Goal: Transaction & Acquisition: Book appointment/travel/reservation

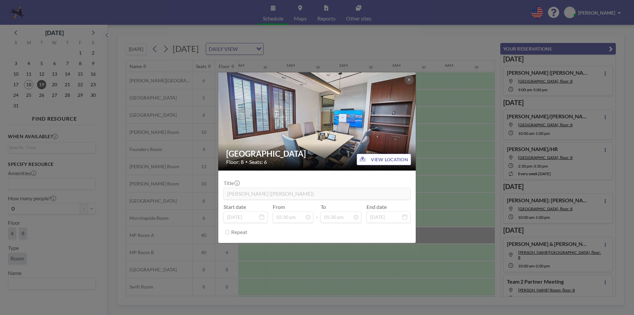
scroll to position [0, 625]
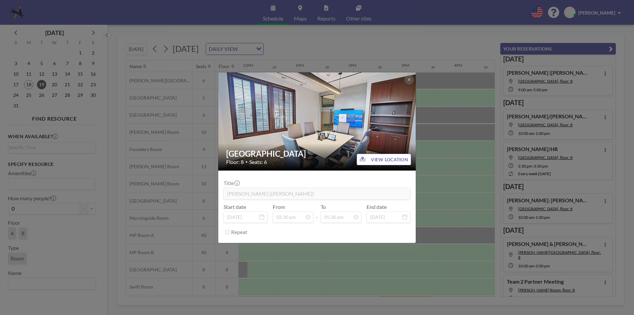
click at [368, 52] on div "Buckhead Room Floor: 8 • Seats: 6 VIEW LOCATION Title [PERSON_NAME][GEOGRAPHIC_…" at bounding box center [317, 157] width 634 height 315
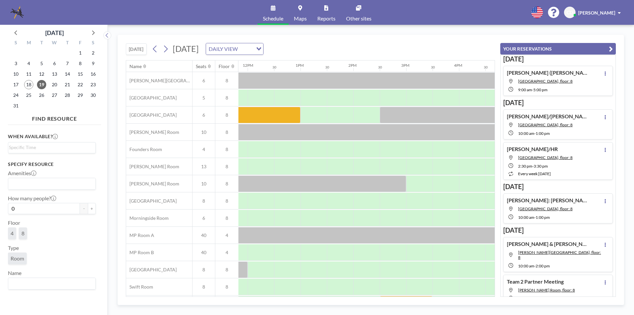
click at [33, 82] on div "18" at bounding box center [28, 84] width 13 height 11
click at [29, 82] on span "18" at bounding box center [28, 84] width 9 height 9
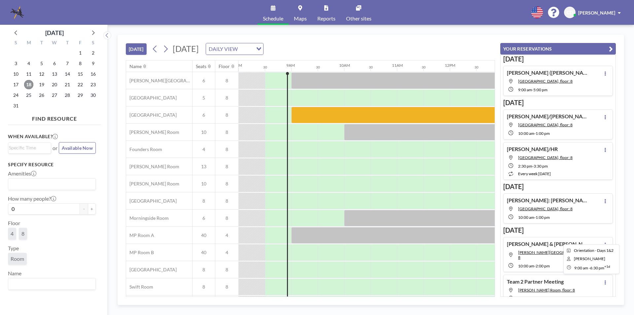
scroll to position [19, 423]
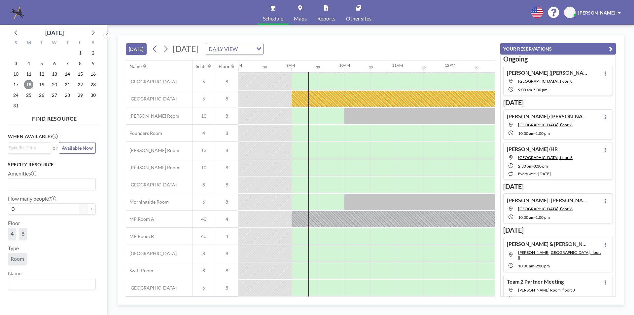
click at [28, 85] on span "18" at bounding box center [28, 84] width 9 height 9
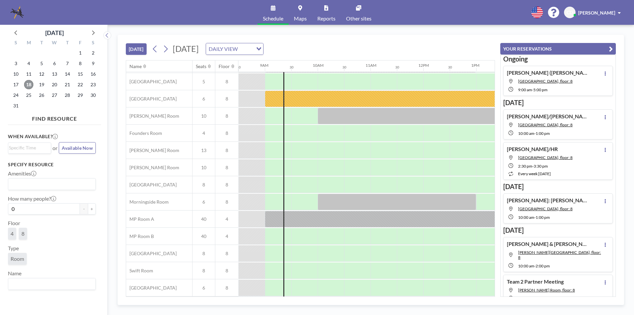
scroll to position [0, 449]
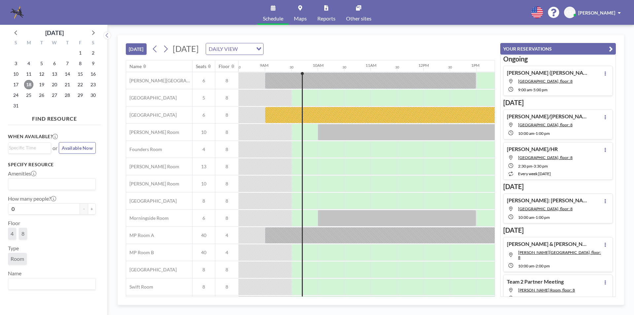
click at [28, 86] on span "18" at bounding box center [28, 84] width 9 height 9
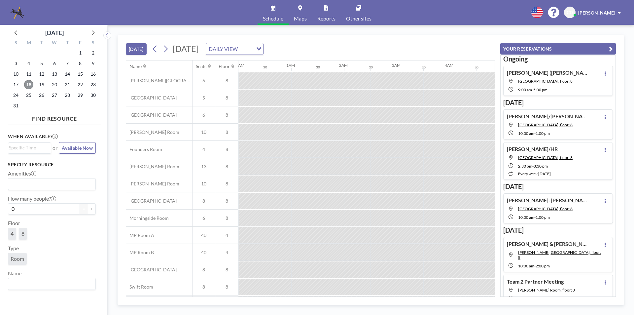
scroll to position [0, 476]
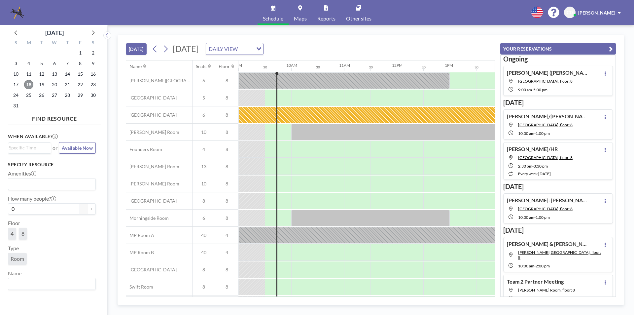
click at [26, 84] on span "18" at bounding box center [28, 84] width 9 height 9
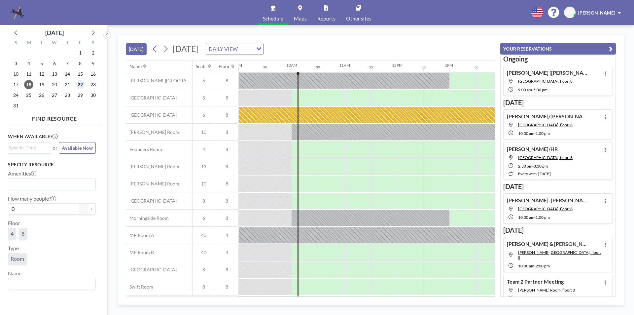
click at [79, 86] on span "22" at bounding box center [80, 84] width 9 height 9
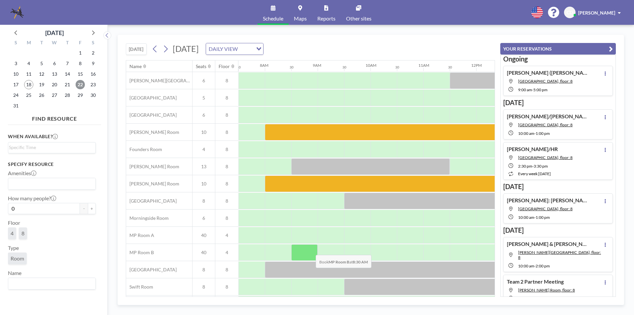
scroll to position [19, 396]
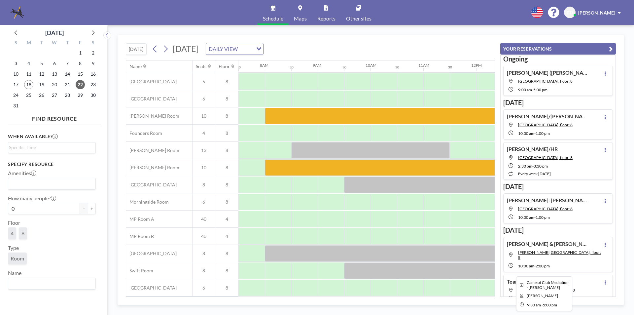
click at [369, 267] on div at bounding box center [542, 270] width 396 height 17
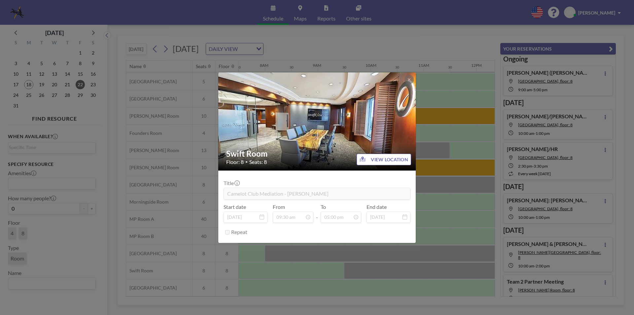
click at [269, 257] on div "Swift Room Floor: 8 • Seats: 8 VIEW LOCATION Title Camelot Club Mediation - [PE…" at bounding box center [317, 157] width 634 height 315
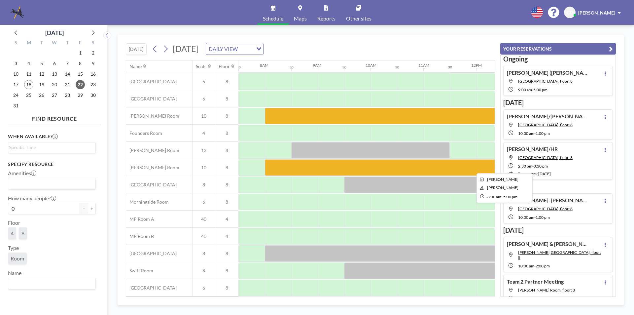
click at [366, 161] on div at bounding box center [503, 167] width 476 height 17
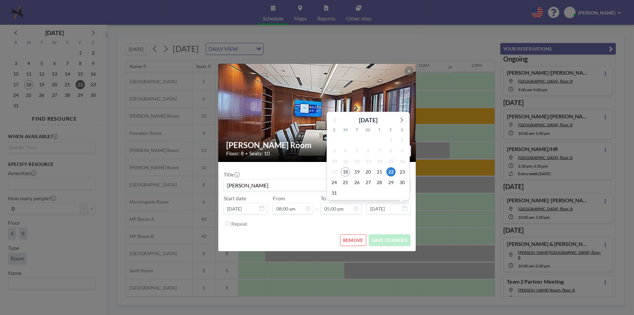
scroll to position [400, 0]
click at [424, 198] on div "[PERSON_NAME] Room Floor: 8 • Seats: 10 VIEW LOCATION Title [PERSON_NAME] Start…" at bounding box center [317, 157] width 634 height 315
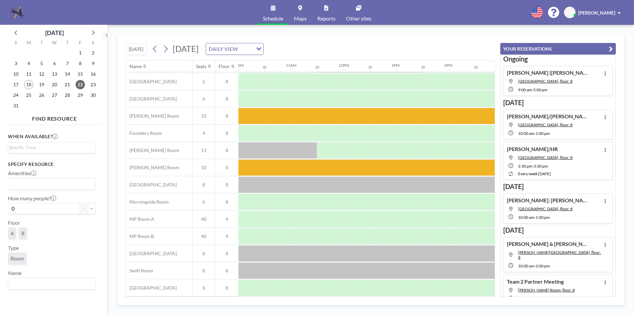
scroll to position [19, 570]
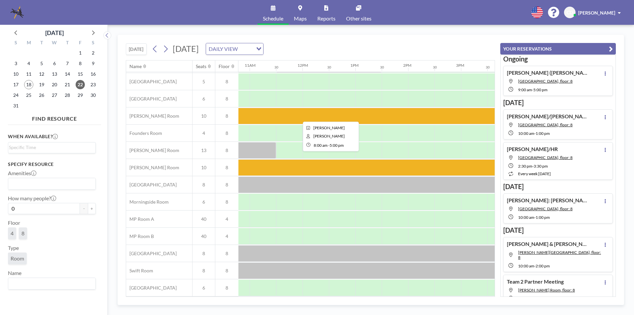
click at [268, 114] on div at bounding box center [329, 116] width 476 height 17
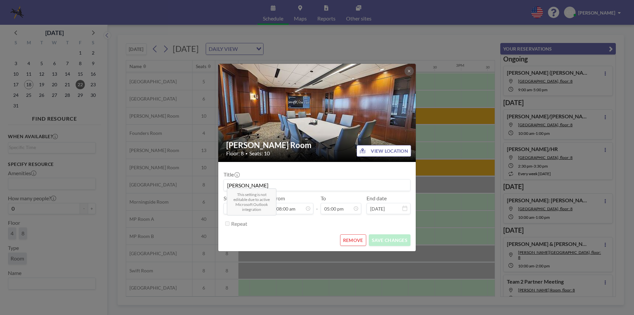
scroll to position [400, 0]
click at [378, 269] on div "[PERSON_NAME] Room Floor: 8 • Seats: 10 VIEW LOCATION Title [PERSON_NAME] Start…" at bounding box center [317, 157] width 634 height 315
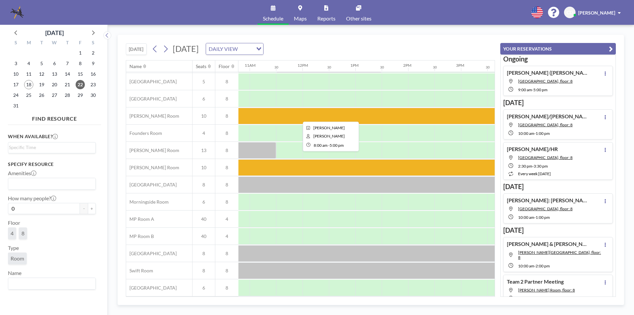
click at [365, 108] on div at bounding box center [329, 116] width 476 height 17
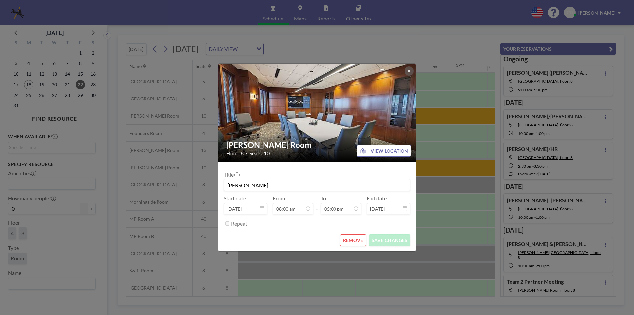
click at [344, 240] on button "REMOVE" at bounding box center [353, 240] width 26 height 12
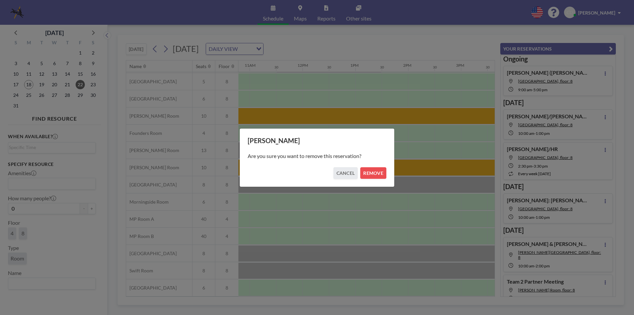
click at [373, 166] on div "Are you sure you want to remove this reservation?" at bounding box center [317, 156] width 139 height 22
click at [373, 169] on button "REMOVE" at bounding box center [373, 173] width 26 height 12
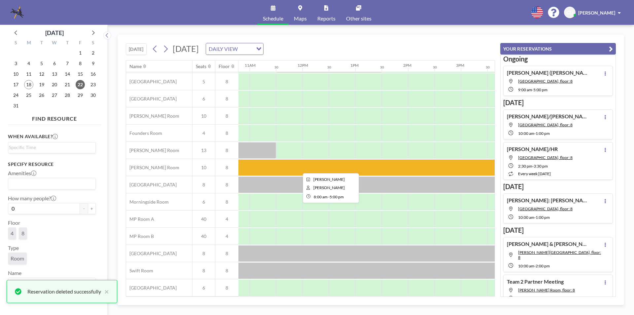
click at [371, 166] on div at bounding box center [329, 167] width 476 height 17
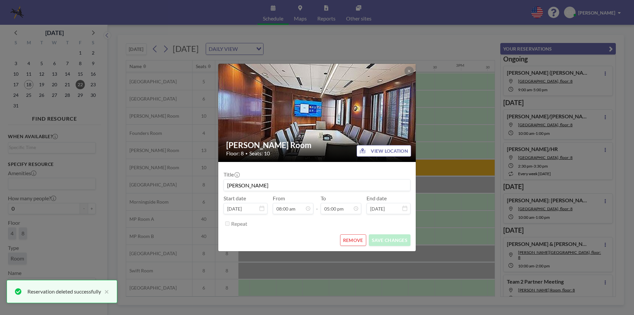
click at [353, 238] on button "REMOVE" at bounding box center [353, 240] width 26 height 12
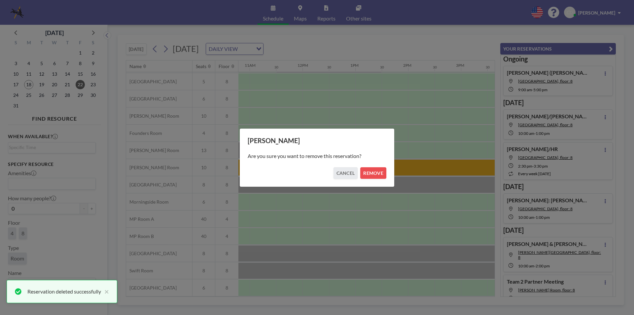
click at [374, 166] on div "Are you sure you want to remove this reservation?" at bounding box center [317, 156] width 139 height 22
click at [373, 173] on button "REMOVE" at bounding box center [373, 173] width 26 height 12
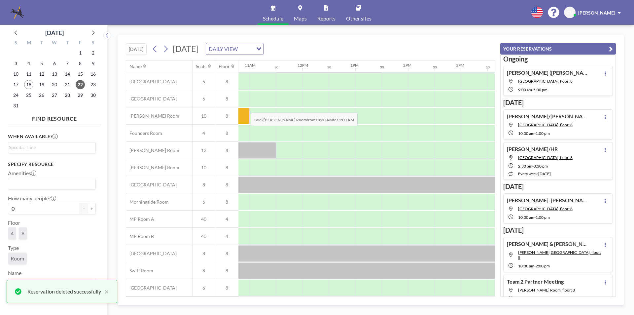
click at [245, 108] on div at bounding box center [236, 116] width 26 height 17
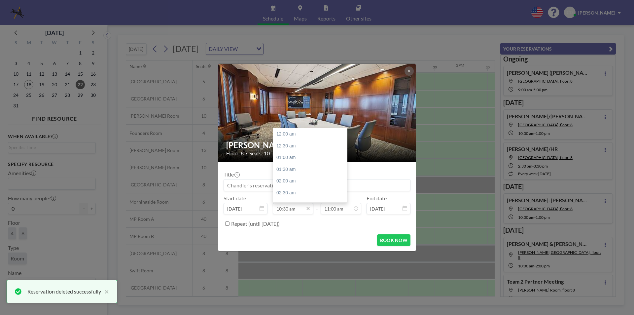
scroll to position [247, 0]
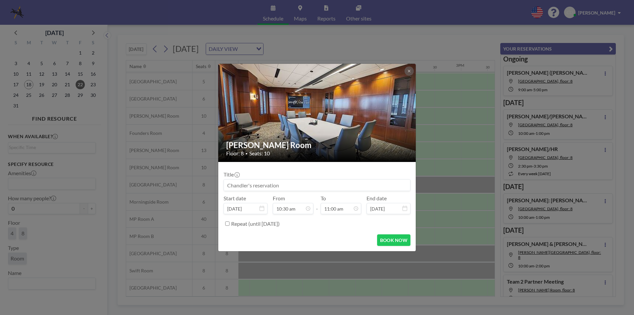
click at [460, 129] on div "[PERSON_NAME] Room Floor: 8 • Seats: 10 Title Start date [DATE] From 10:30 am 1…" at bounding box center [317, 157] width 634 height 315
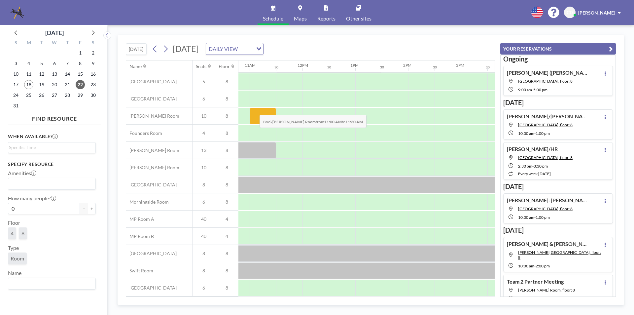
click at [254, 110] on div at bounding box center [263, 116] width 26 height 17
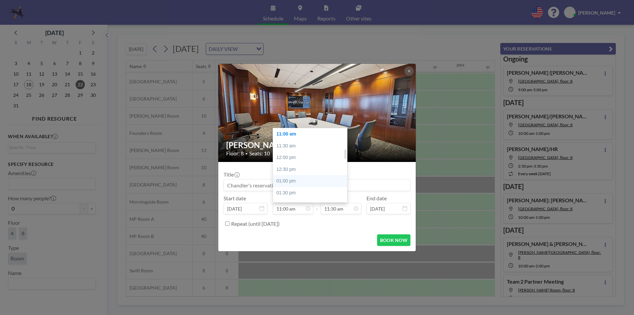
scroll to position [126, 0]
click at [284, 195] on div "08:00 am" at bounding box center [311, 196] width 77 height 12
type input "08:00 am"
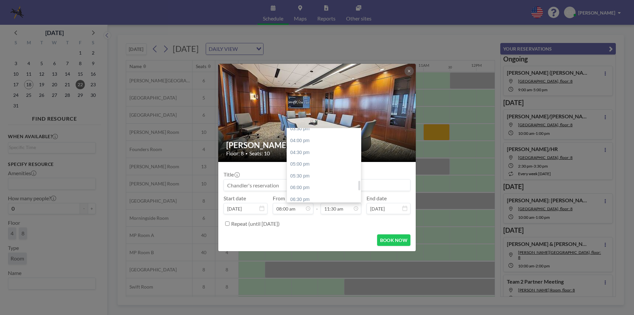
scroll to position [403, 0]
click at [319, 130] on div "05:00 pm" at bounding box center [325, 131] width 77 height 12
type input "05:00 pm"
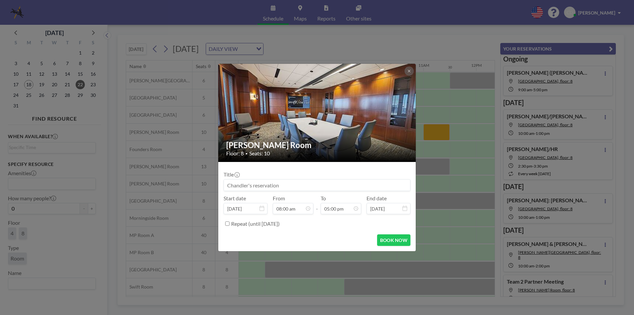
click at [311, 184] on input at bounding box center [317, 184] width 186 height 11
type input "[PERSON_NAME]"
click at [386, 239] on button "BOOK NOW" at bounding box center [393, 240] width 33 height 12
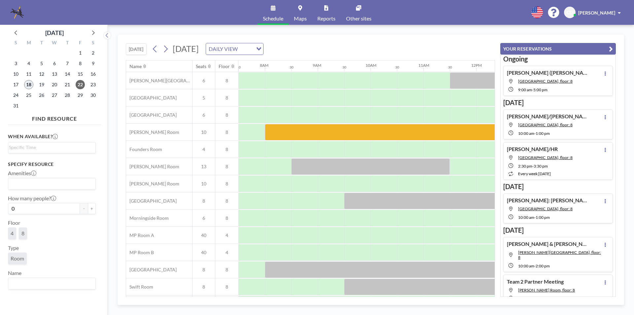
click at [31, 84] on span "18" at bounding box center [28, 84] width 9 height 9
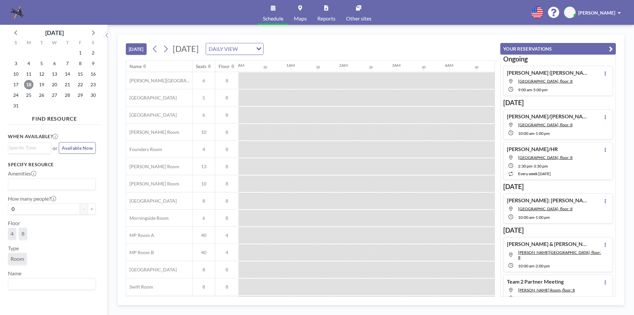
scroll to position [0, 528]
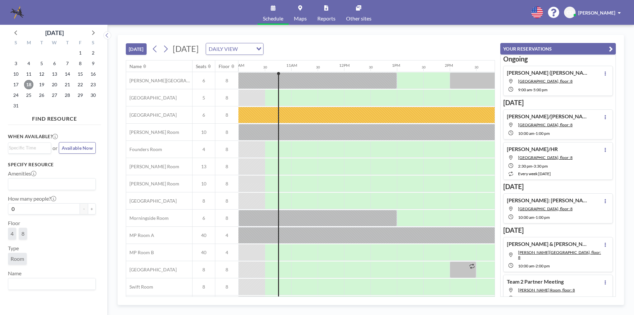
click at [29, 84] on span "18" at bounding box center [28, 84] width 9 height 9
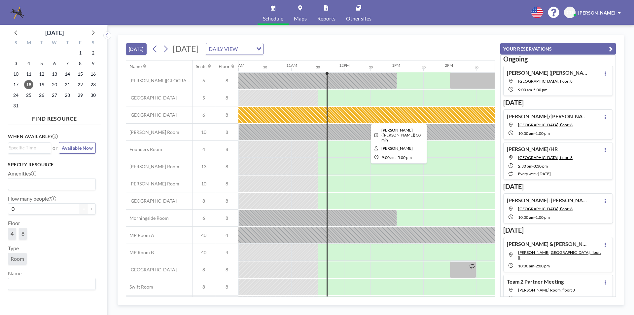
click at [331, 115] on div at bounding box center [397, 115] width 423 height 17
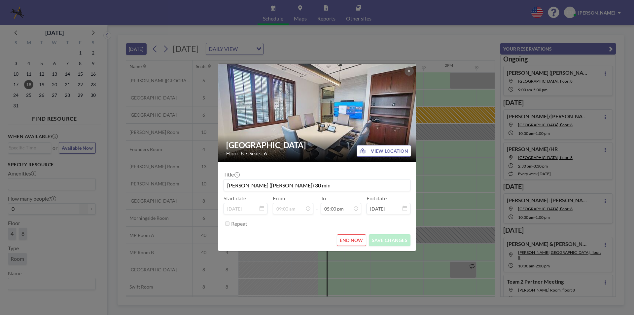
click at [440, 98] on div "Buckhead Room Floor: 8 • Seats: 6 VIEW LOCATION Title [PERSON_NAME] ([PERSON_NA…" at bounding box center [317, 157] width 634 height 315
